Goal: Transaction & Acquisition: Purchase product/service

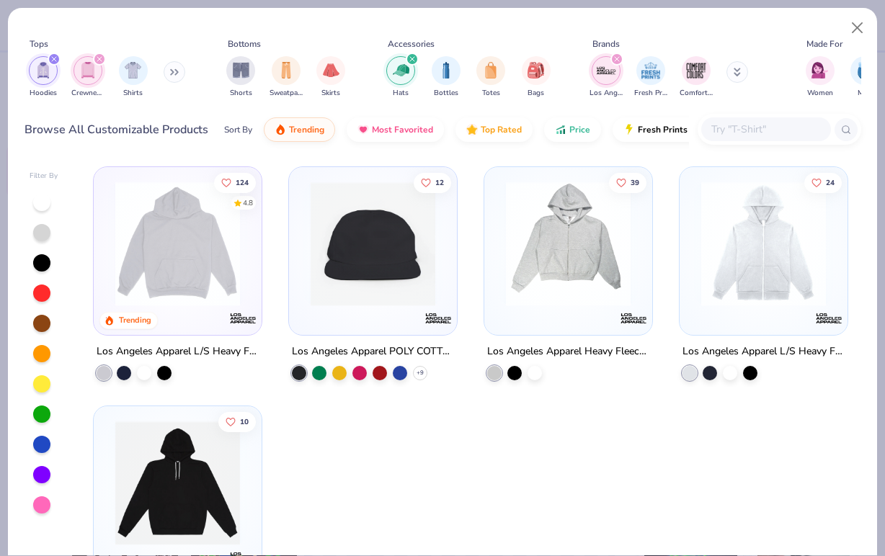
click at [237, 259] on img at bounding box center [177, 244] width 139 height 125
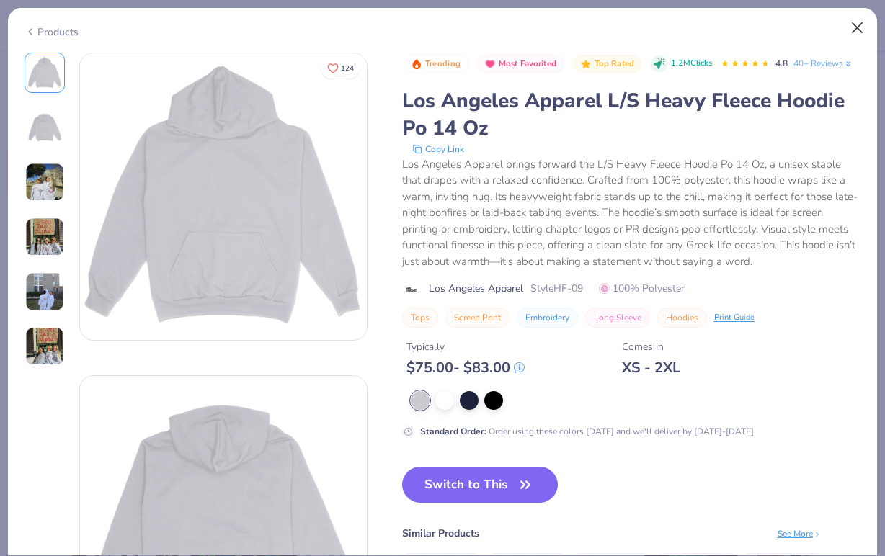
click at [858, 31] on button "Close" at bounding box center [857, 27] width 27 height 27
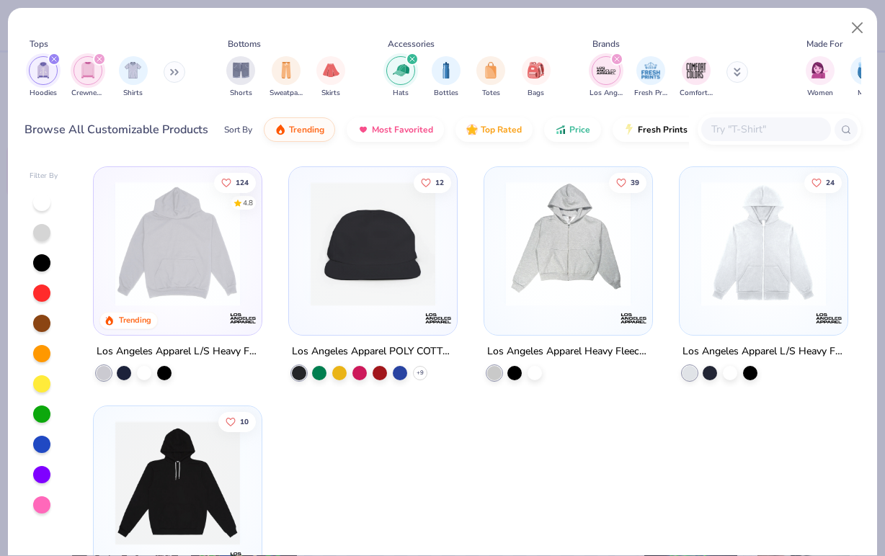
click at [53, 60] on icon "filter for Hoodies" at bounding box center [54, 59] width 6 height 6
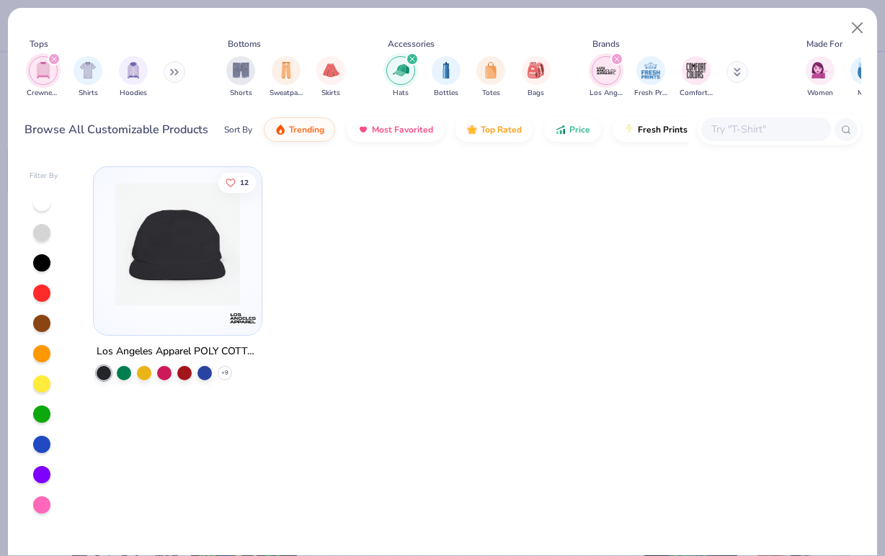
click at [54, 58] on icon "filter for Crewnecks" at bounding box center [54, 59] width 6 height 6
click at [45, 68] on img "filter for Shirts" at bounding box center [43, 69] width 17 height 17
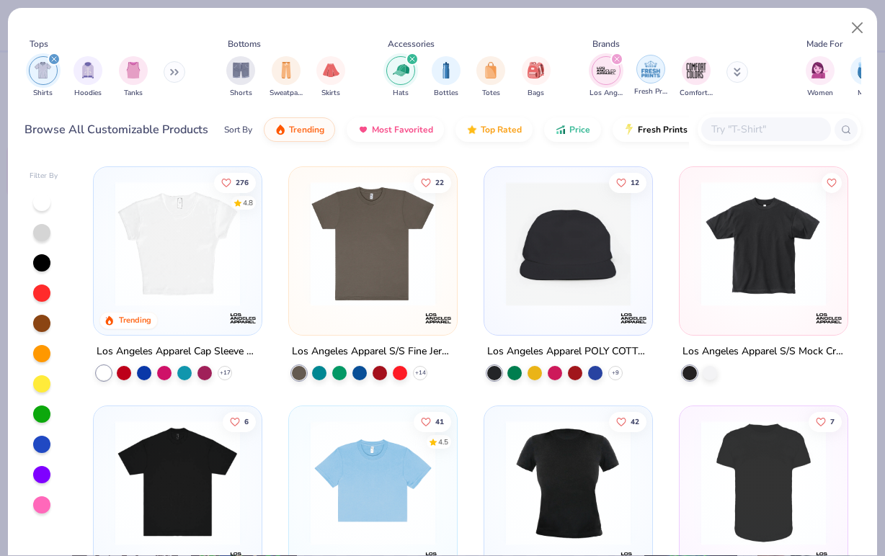
click at [651, 71] on img "filter for Fresh Prints" at bounding box center [651, 69] width 22 height 22
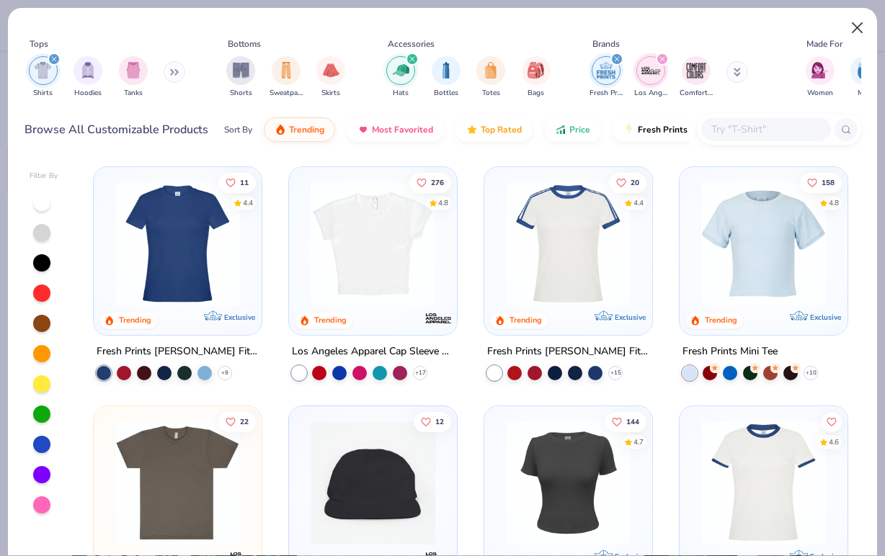
click at [851, 32] on button "Close" at bounding box center [857, 27] width 27 height 27
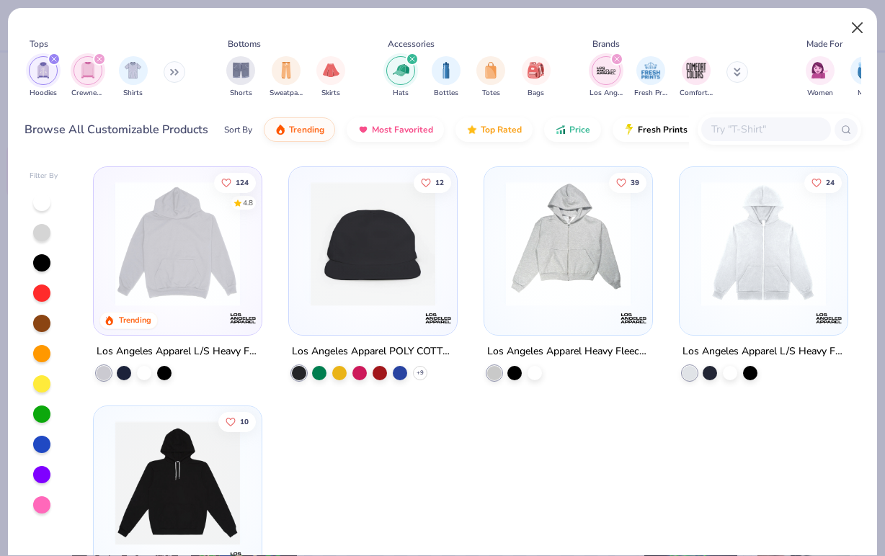
click at [855, 27] on button "Close" at bounding box center [857, 27] width 27 height 27
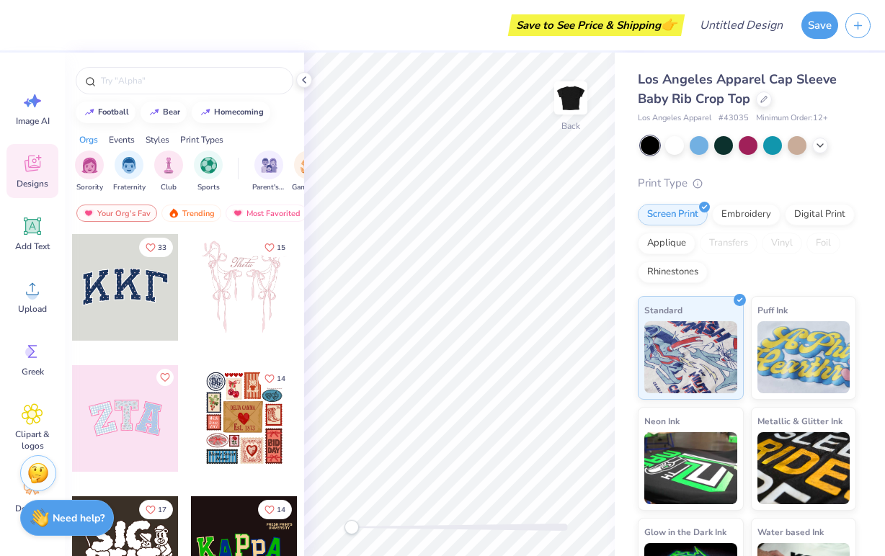
click at [297, 74] on div at bounding box center [184, 77] width 239 height 49
click at [305, 78] on icon at bounding box center [304, 80] width 12 height 12
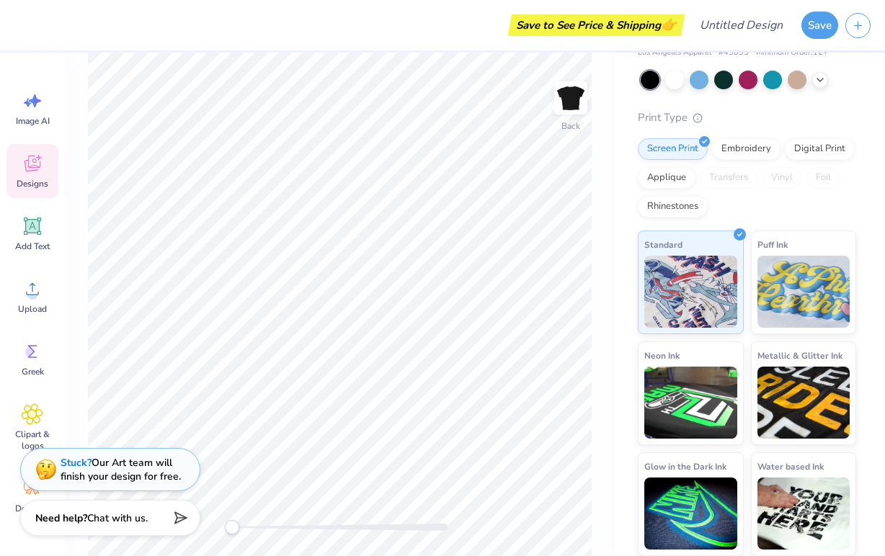
scroll to position [65, 0]
